Goal: Information Seeking & Learning: Check status

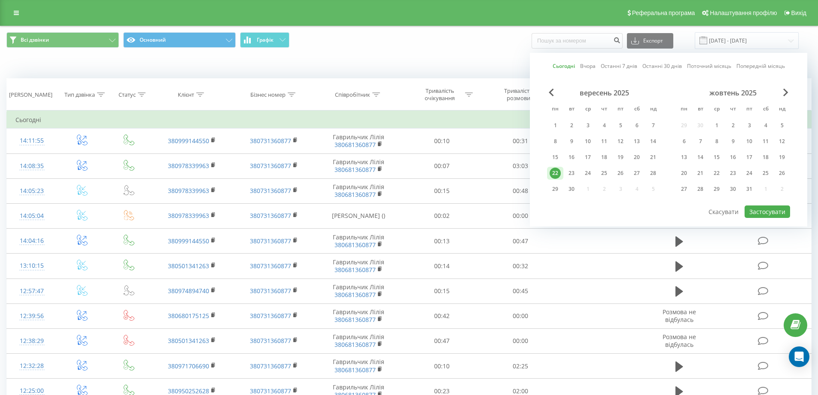
click at [667, 64] on link "Останні 30 днів" at bounding box center [662, 66] width 40 height 8
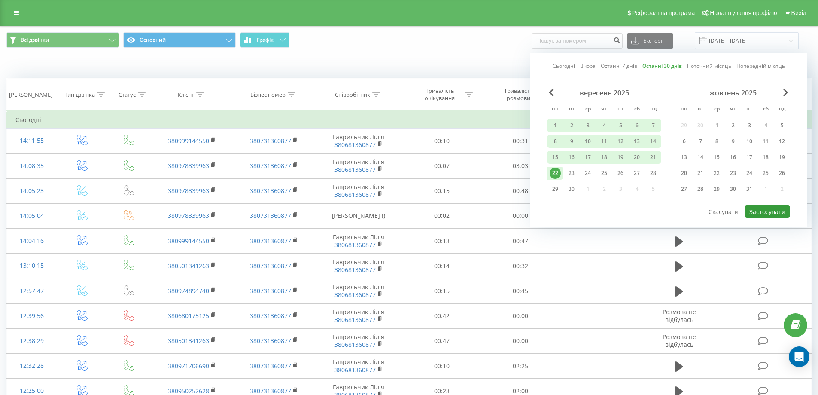
click at [772, 210] on button "Застосувати" at bounding box center [768, 211] width 46 height 12
type input "24.08.2025 - 22.09.2025"
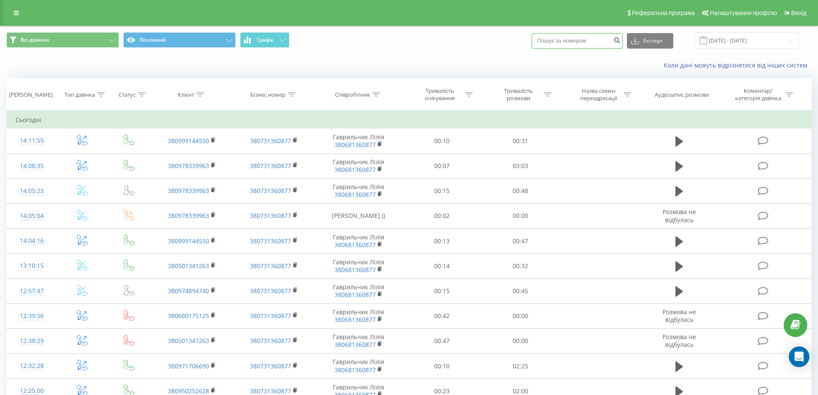
click at [586, 46] on input at bounding box center [577, 40] width 91 height 15
paste input "0982342202"
type input "0982342202"
click at [620, 42] on icon "submit" at bounding box center [616, 38] width 7 height 5
click at [620, 41] on icon "submit" at bounding box center [616, 38] width 7 height 5
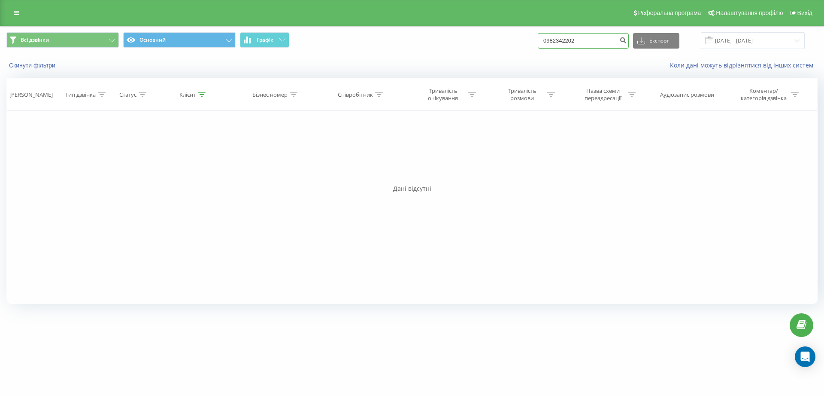
paste input "94316888"
type input "0994316888"
click at [627, 39] on icon "submit" at bounding box center [623, 38] width 7 height 5
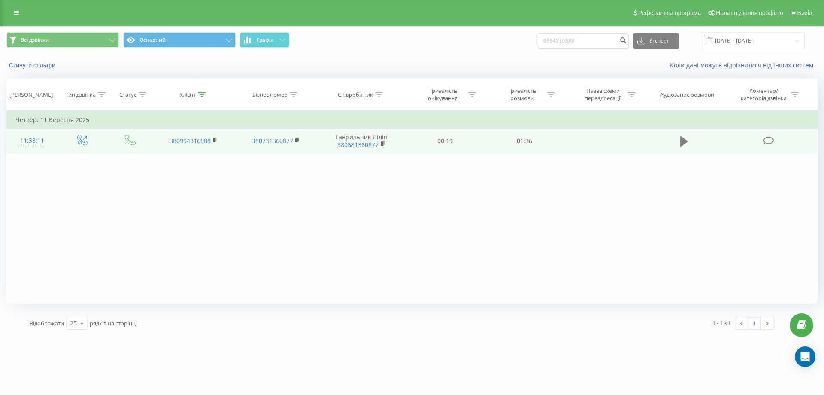
click at [683, 145] on icon at bounding box center [685, 141] width 8 height 10
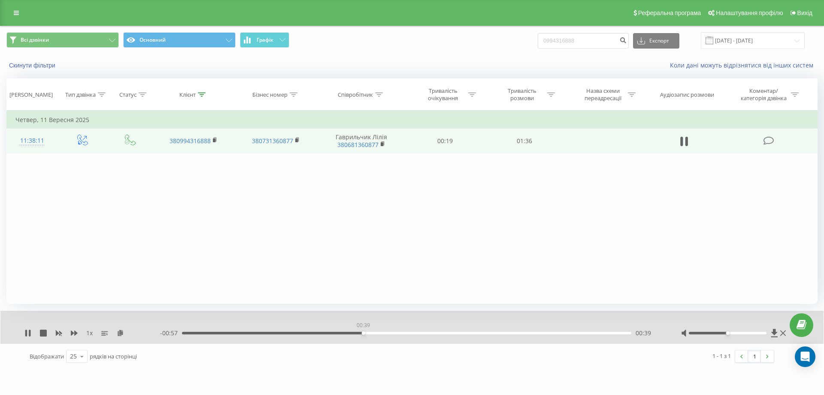
click at [363, 332] on div "00:39" at bounding box center [407, 332] width 450 height 3
click at [395, 333] on div "00:40" at bounding box center [407, 332] width 450 height 3
click at [400, 330] on div "- 00:47 00:49 00:49" at bounding box center [410, 332] width 500 height 9
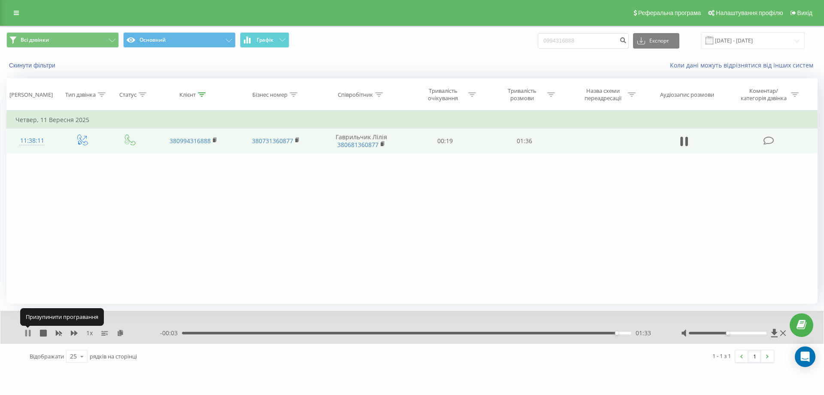
click at [27, 334] on icon at bounding box center [27, 332] width 7 height 7
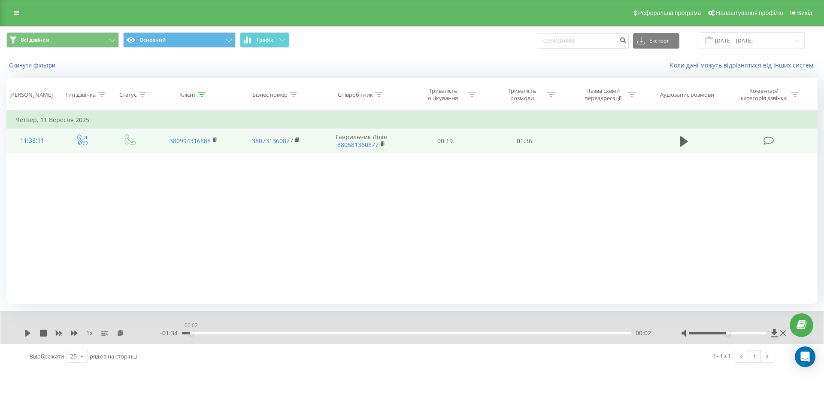
drag, startPoint x: 617, startPoint y: 333, endPoint x: 218, endPoint y: 332, distance: 398.9
click at [207, 338] on div "1 x - 01:34 00:02 00:02" at bounding box center [412, 326] width 824 height 33
click at [26, 333] on icon at bounding box center [27, 332] width 5 height 7
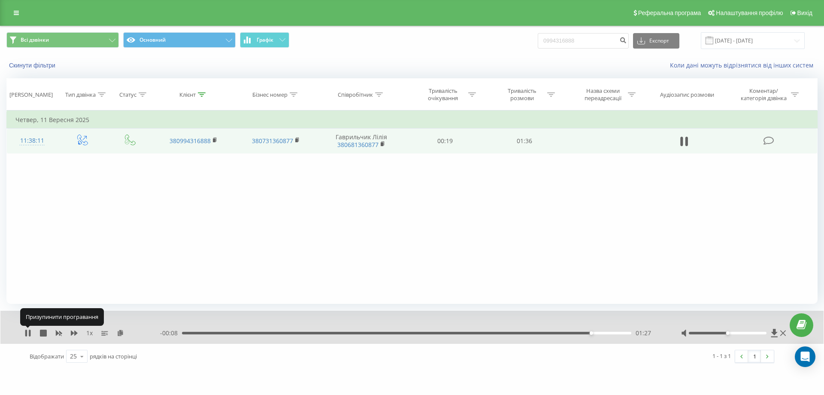
click at [26, 333] on icon at bounding box center [26, 332] width 2 height 7
